Goal: Task Accomplishment & Management: Use online tool/utility

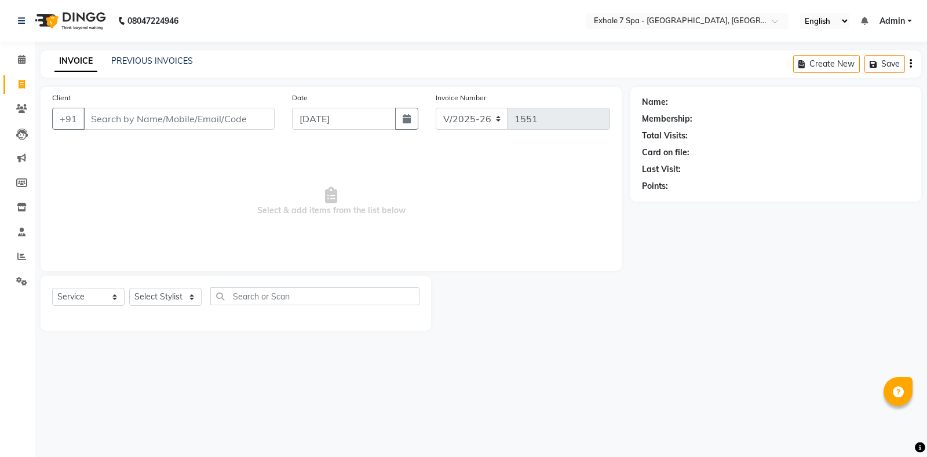
select select "4480"
select select "service"
drag, startPoint x: 0, startPoint y: 0, endPoint x: 432, endPoint y: 212, distance: 481.3
click at [432, 212] on span "Select & add items from the list below" at bounding box center [331, 202] width 558 height 116
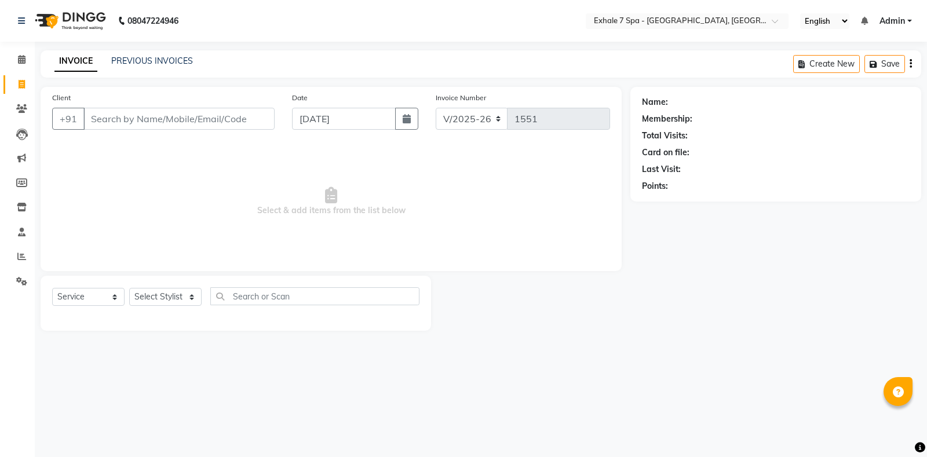
drag, startPoint x: 220, startPoint y: 191, endPoint x: 432, endPoint y: 226, distance: 214.4
click at [432, 226] on span "Select & add items from the list below" at bounding box center [331, 202] width 558 height 116
drag, startPoint x: 206, startPoint y: 195, endPoint x: 468, endPoint y: 235, distance: 265.5
click at [467, 234] on span "Select & add items from the list below" at bounding box center [331, 202] width 558 height 116
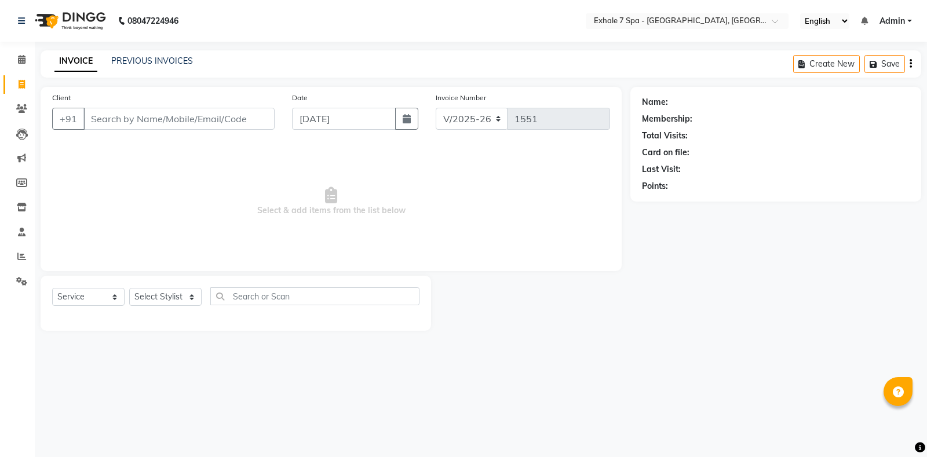
click at [468, 235] on span "Select & add items from the list below" at bounding box center [331, 202] width 558 height 116
drag, startPoint x: 469, startPoint y: 233, endPoint x: 535, endPoint y: 228, distance: 66.8
click at [523, 229] on span "Select & add items from the list below" at bounding box center [331, 202] width 558 height 116
click at [261, 189] on span "Select & add items from the list below" at bounding box center [331, 202] width 558 height 116
drag, startPoint x: 256, startPoint y: 190, endPoint x: 462, endPoint y: 228, distance: 209.8
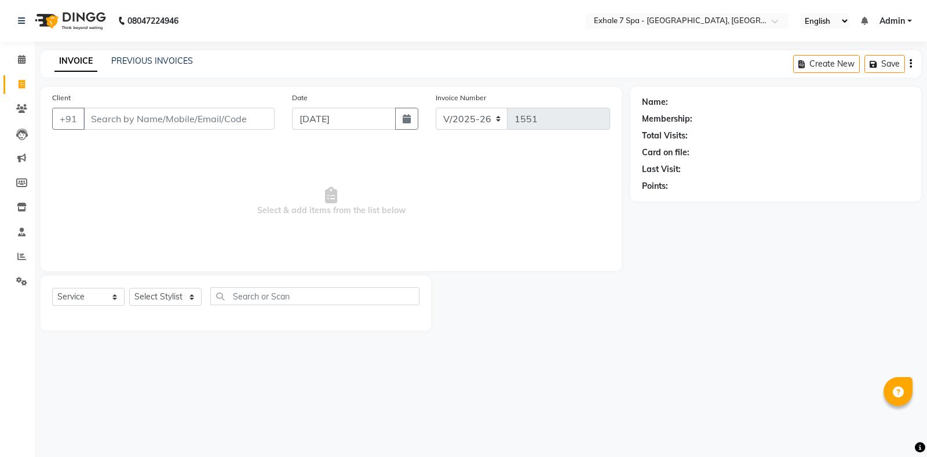
click at [462, 228] on span "Select & add items from the list below" at bounding box center [331, 202] width 558 height 116
click at [460, 228] on span "Select & add items from the list below" at bounding box center [331, 202] width 558 height 116
drag, startPoint x: 246, startPoint y: 189, endPoint x: 439, endPoint y: 206, distance: 194.3
click at [439, 206] on span "Select & add items from the list below" at bounding box center [331, 202] width 558 height 116
click at [432, 205] on span "Select & add items from the list below" at bounding box center [331, 202] width 558 height 116
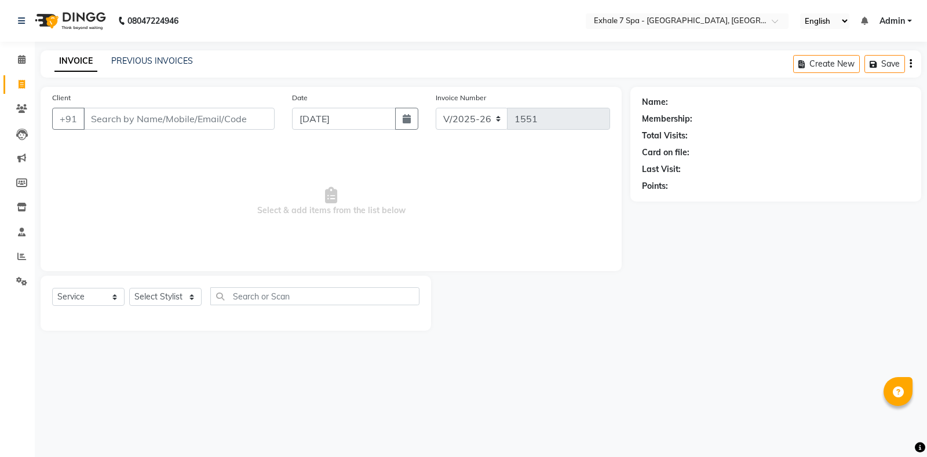
drag, startPoint x: 251, startPoint y: 187, endPoint x: 412, endPoint y: 214, distance: 163.5
click at [412, 214] on span "Select & add items from the list below" at bounding box center [331, 202] width 558 height 116
click at [412, 215] on span "Select & add items from the list below" at bounding box center [331, 202] width 558 height 116
drag, startPoint x: 244, startPoint y: 206, endPoint x: 460, endPoint y: 209, distance: 216.2
click at [460, 209] on span "Select & add items from the list below" at bounding box center [331, 202] width 558 height 116
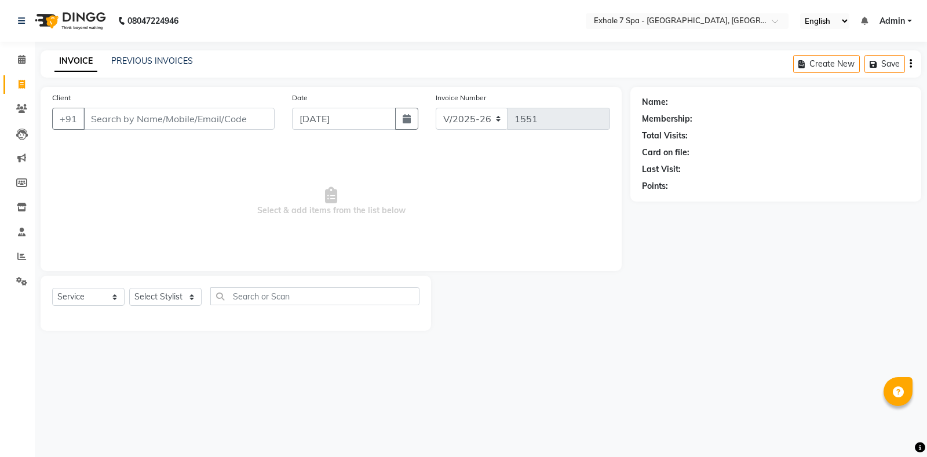
click at [459, 207] on span "Select & add items from the list below" at bounding box center [331, 202] width 558 height 116
drag, startPoint x: 251, startPoint y: 191, endPoint x: 412, endPoint y: 212, distance: 162.5
click at [412, 212] on span "Select & add items from the list below" at bounding box center [331, 202] width 558 height 116
click at [414, 213] on span "Select & add items from the list below" at bounding box center [331, 202] width 558 height 116
drag, startPoint x: 217, startPoint y: 189, endPoint x: 440, endPoint y: 220, distance: 225.2
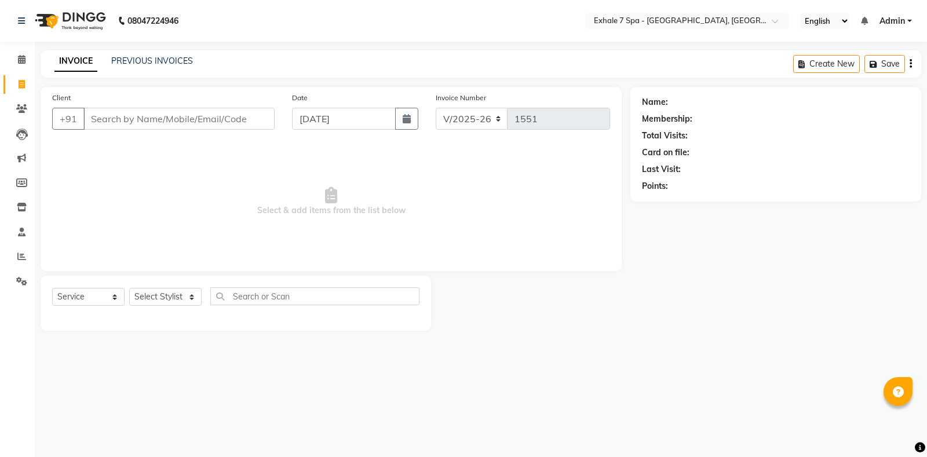
click at [440, 220] on span "Select & add items from the list below" at bounding box center [331, 202] width 558 height 116
click at [396, 226] on span "Select & add items from the list below" at bounding box center [331, 202] width 558 height 116
drag, startPoint x: 249, startPoint y: 194, endPoint x: 437, endPoint y: 225, distance: 191.0
click at [437, 225] on span "Select & add items from the list below" at bounding box center [331, 202] width 558 height 116
click at [432, 224] on span "Select & add items from the list below" at bounding box center [331, 202] width 558 height 116
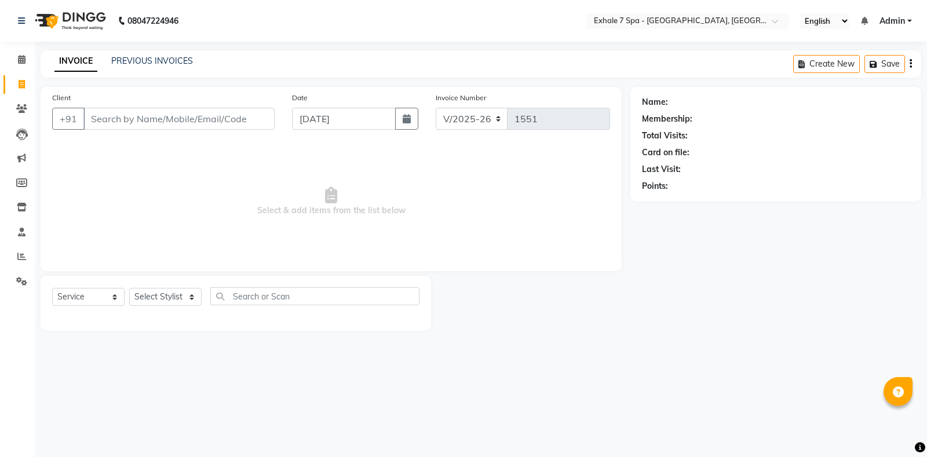
drag, startPoint x: 241, startPoint y: 198, endPoint x: 453, endPoint y: 225, distance: 213.3
click at [453, 225] on span "Select & add items from the list below" at bounding box center [331, 202] width 558 height 116
drag, startPoint x: 218, startPoint y: 196, endPoint x: 486, endPoint y: 228, distance: 270.2
click at [486, 228] on span "Select & add items from the list below" at bounding box center [331, 202] width 558 height 116
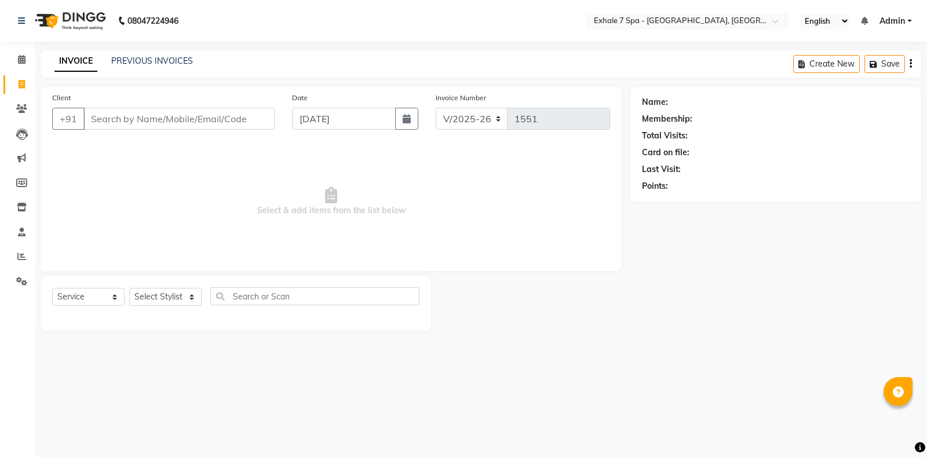
click at [473, 228] on span "Select & add items from the list below" at bounding box center [331, 202] width 558 height 116
drag, startPoint x: 240, startPoint y: 202, endPoint x: 463, endPoint y: 223, distance: 224.1
click at [463, 223] on span "Select & add items from the list below" at bounding box center [331, 202] width 558 height 116
click at [382, 278] on div "Select Service Product Membership Package Voucher Prepaid Gift Card Select Styl…" at bounding box center [236, 303] width 391 height 55
drag, startPoint x: 382, startPoint y: 268, endPoint x: 415, endPoint y: 319, distance: 60.8
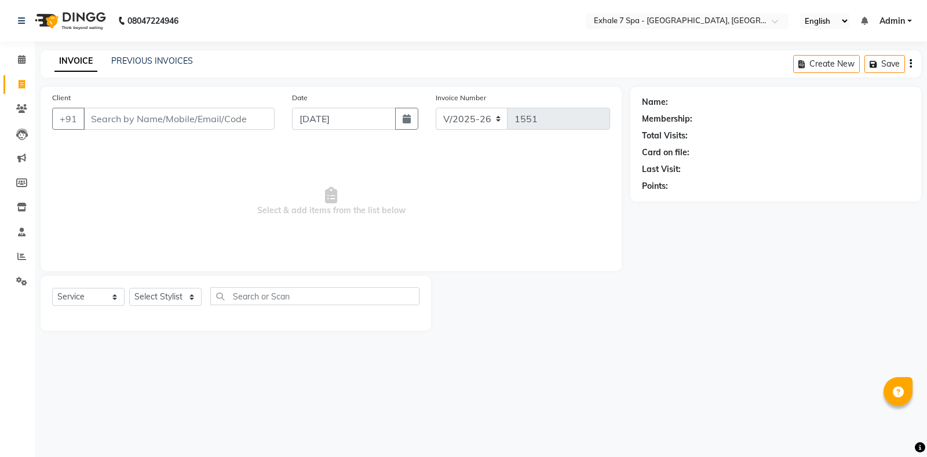
click at [415, 319] on div "Client +91 Date [DATE] Invoice Number V/2025 V/[PHONE_NUMBER] Select & add item…" at bounding box center [331, 209] width 599 height 244
drag, startPoint x: 233, startPoint y: 178, endPoint x: 457, endPoint y: 240, distance: 232.1
click at [457, 240] on span "Select & add items from the list below" at bounding box center [331, 202] width 558 height 116
drag, startPoint x: 420, startPoint y: 225, endPoint x: 526, endPoint y: 243, distance: 107.6
click at [420, 227] on span "Select & add items from the list below" at bounding box center [331, 202] width 558 height 116
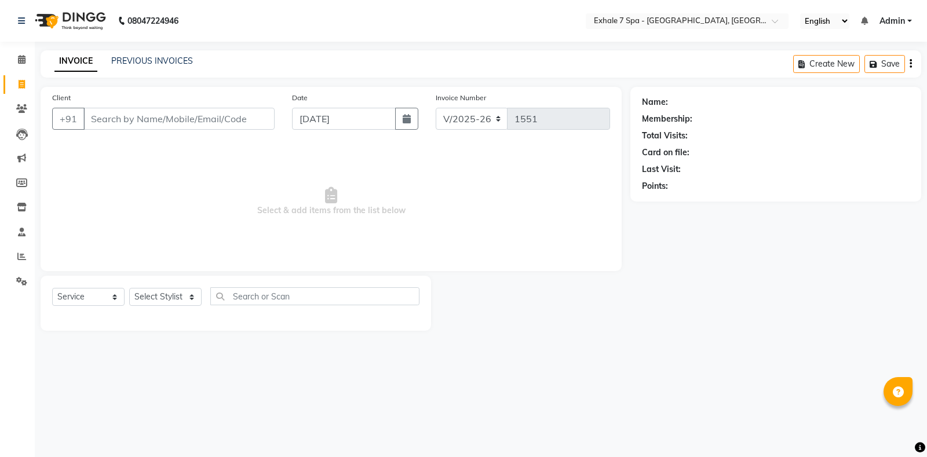
click at [429, 205] on span "Select & add items from the list below" at bounding box center [331, 202] width 558 height 116
drag, startPoint x: 234, startPoint y: 177, endPoint x: 454, endPoint y: 238, distance: 227.9
click at [454, 238] on span "Select & add items from the list below" at bounding box center [331, 202] width 558 height 116
click at [297, 186] on span "Select & add items from the list below" at bounding box center [331, 202] width 558 height 116
drag, startPoint x: 234, startPoint y: 181, endPoint x: 424, endPoint y: 232, distance: 196.8
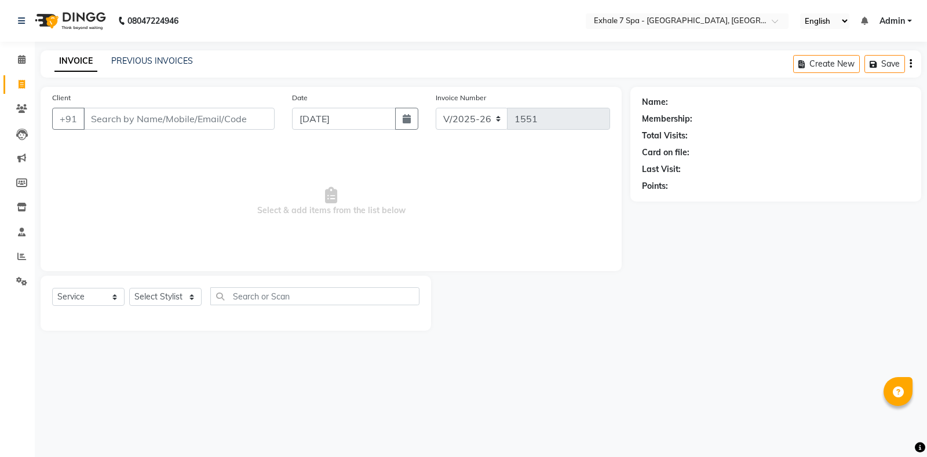
click at [425, 232] on span "Select & add items from the list below" at bounding box center [331, 202] width 558 height 116
